Goal: Information Seeking & Learning: Learn about a topic

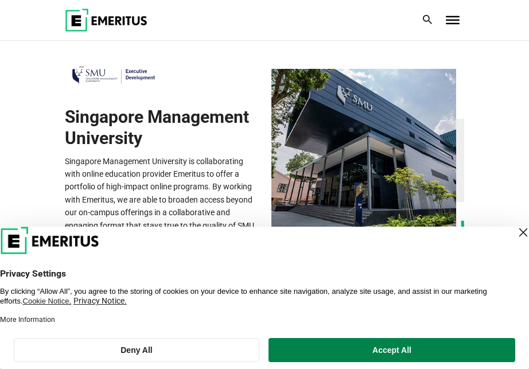
click at [346, 336] on footer "Deny All Accept All" at bounding box center [264, 350] width 529 height 38
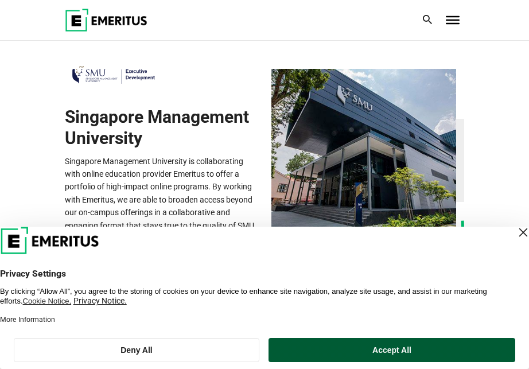
click at [343, 354] on button "Accept All" at bounding box center [392, 350] width 247 height 24
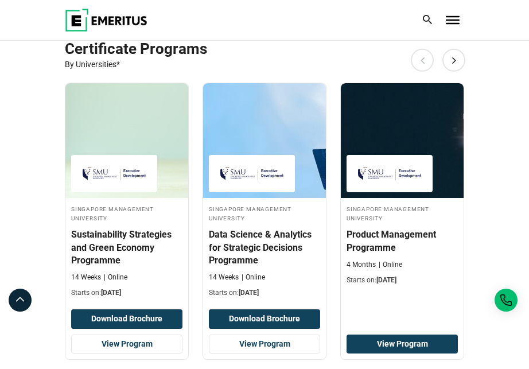
scroll to position [640, 0]
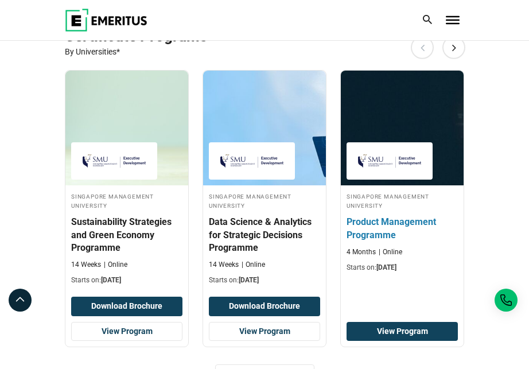
click at [393, 227] on h3 "Product Management Programme" at bounding box center [402, 229] width 111 height 26
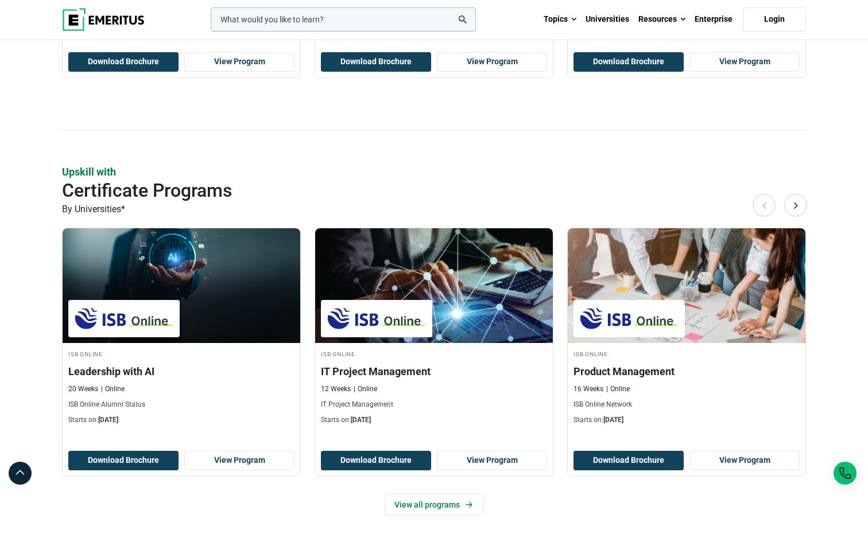
scroll to position [680, 0]
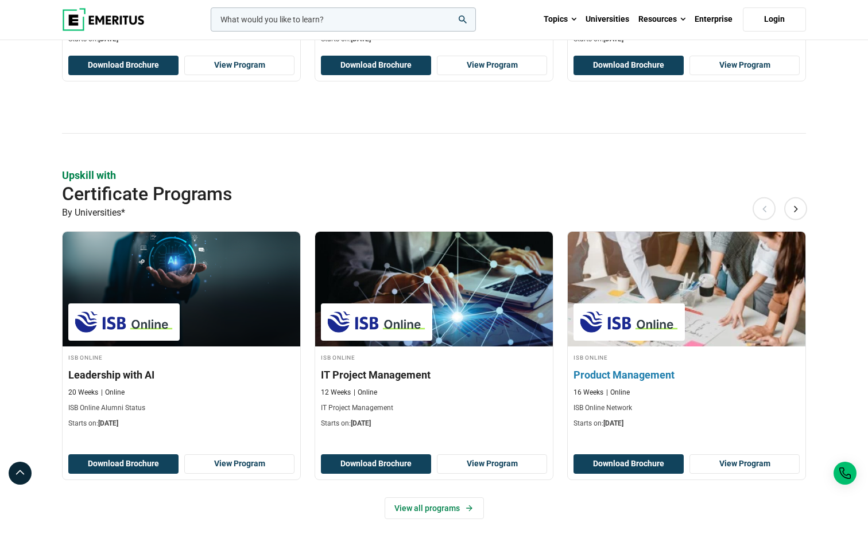
click at [646, 368] on div "ISB Online Product Management 16 Weeks Online ISB Online Network Starts on: Sep…" at bounding box center [687, 390] width 238 height 76
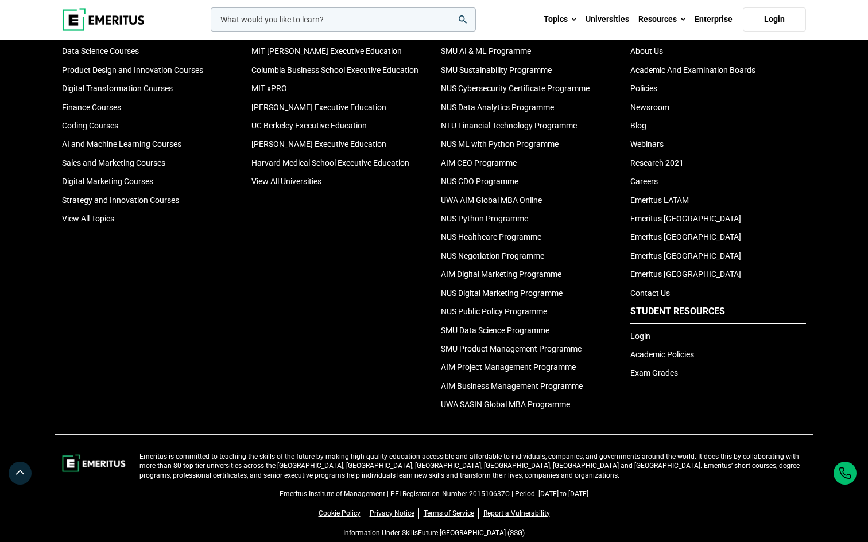
scroll to position [1255, 0]
